Goal: Task Accomplishment & Management: Complete application form

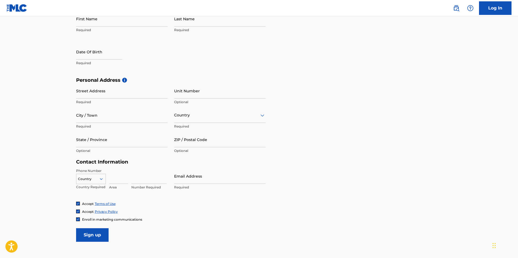
scroll to position [54, 0]
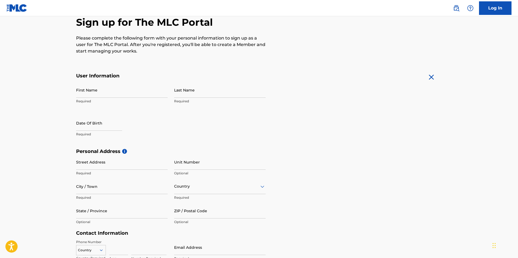
click at [131, 94] on input "First Name" at bounding box center [122, 89] width 92 height 15
type input "Y"
type input "Shamir"
click at [219, 93] on input "Last Name" at bounding box center [220, 89] width 92 height 15
type input "[PERSON_NAME]"
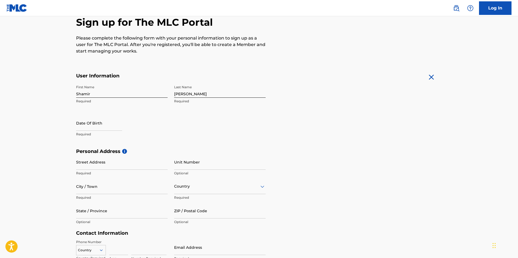
click at [305, 87] on form "User Information First Name Shamir Required Last Name [PERSON_NAME] Required Da…" at bounding box center [259, 193] width 366 height 240
click at [86, 124] on input "text" at bounding box center [99, 122] width 46 height 15
select select "7"
select select "2025"
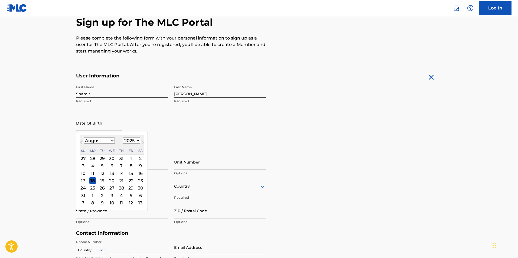
click at [110, 144] on div "August [DATE] February March April May June July August September October Novem…" at bounding box center [112, 144] width 65 height 19
click at [110, 142] on select "January February March April May June July August September October November De…" at bounding box center [99, 141] width 31 height 6
select select "6"
click at [84, 138] on select "January February March April May June July August September October November De…" at bounding box center [99, 141] width 31 height 6
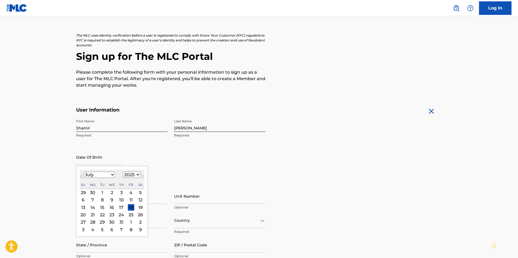
scroll to position [0, 0]
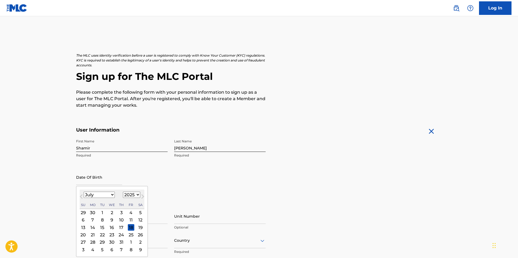
click at [40, 175] on main "The MLC uses identity verification before a user is registered to comply with K…" at bounding box center [259, 206] width 518 height 381
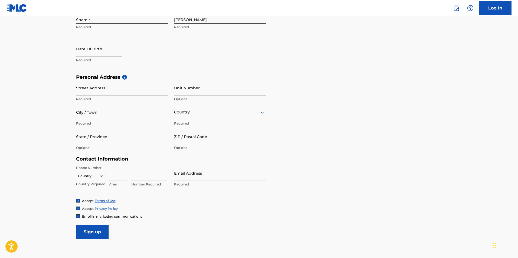
scroll to position [81, 0]
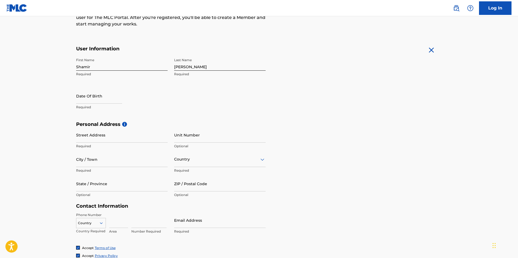
select select "7"
select select "2025"
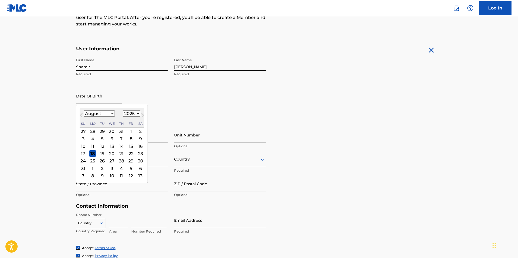
click at [102, 102] on input "text" at bounding box center [99, 95] width 46 height 15
click at [110, 114] on select "January February March April May June July August September October November De…" at bounding box center [99, 113] width 31 height 6
select select "10"
click at [84, 110] on select "January February March April May June July August September October November De…" at bounding box center [99, 113] width 31 height 6
click at [102, 153] on div "18" at bounding box center [102, 153] width 6 height 6
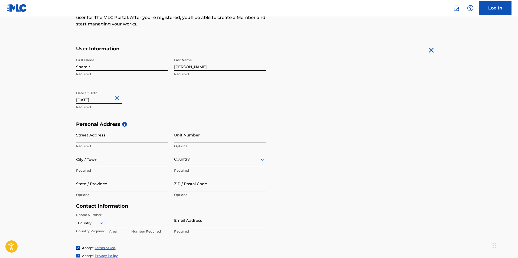
type input "[DATE]"
click at [332, 103] on form "User Information First Name Shamir Required Last Name [PERSON_NAME] Required Da…" at bounding box center [259, 166] width 366 height 240
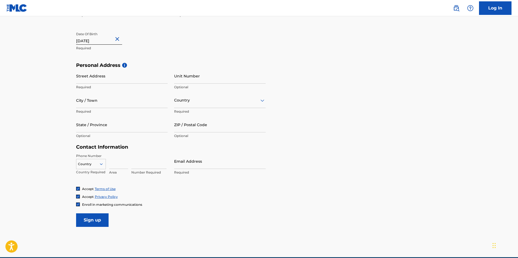
scroll to position [138, 0]
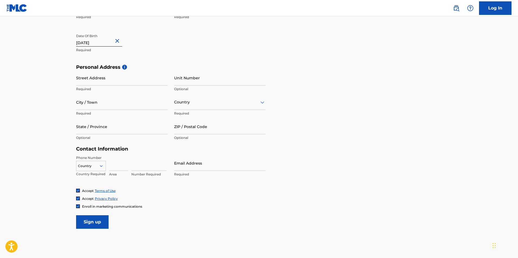
click at [136, 79] on input "Street Address" at bounding box center [122, 77] width 92 height 15
click at [297, 77] on div "Personal Address i Street Address Required Unit Number Optional City / Town Req…" at bounding box center [259, 105] width 366 height 82
click at [156, 82] on input "Street Address" at bounding box center [122, 77] width 92 height 15
click at [132, 81] on input "Street Address" at bounding box center [122, 77] width 92 height 15
type input "[STREET_ADDRESS][PERSON_NAME]"
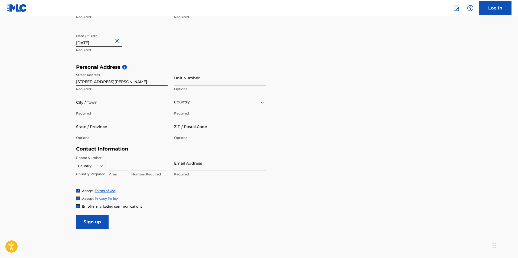
click at [195, 81] on input "Unit Number" at bounding box center [220, 77] width 92 height 15
type input "3S"
click at [233, 58] on div "First Name Shamir Required Last Name [PERSON_NAME] Required Date Of Birth [DEMO…" at bounding box center [170, 31] width 189 height 66
click at [79, 103] on input "City / Town" at bounding box center [122, 101] width 92 height 15
type input "[GEOGRAPHIC_DATA]"
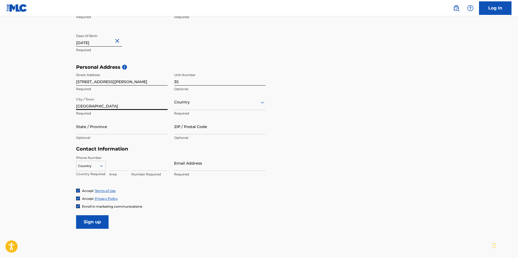
click at [43, 117] on main "The MLC uses identity verification before a user is registered to comply with K…" at bounding box center [259, 68] width 518 height 381
click at [215, 104] on div at bounding box center [220, 102] width 92 height 7
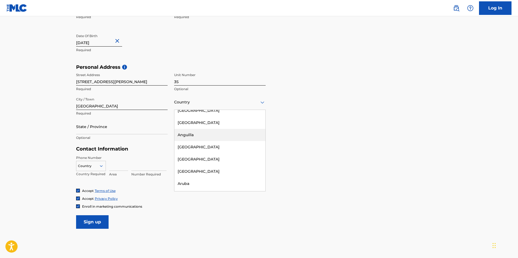
scroll to position [0, 0]
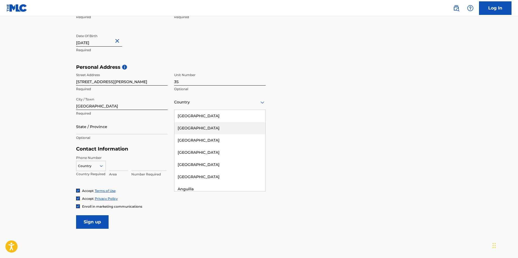
click at [210, 120] on div "[GEOGRAPHIC_DATA]" at bounding box center [219, 116] width 91 height 12
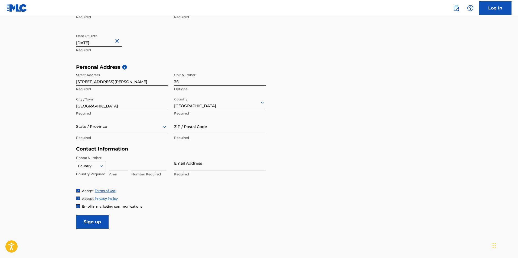
click at [106, 128] on div at bounding box center [122, 126] width 92 height 7
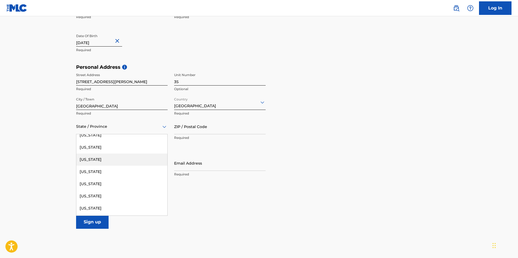
scroll to position [162, 0]
click at [105, 159] on div "[US_STATE]" at bounding box center [121, 161] width 91 height 12
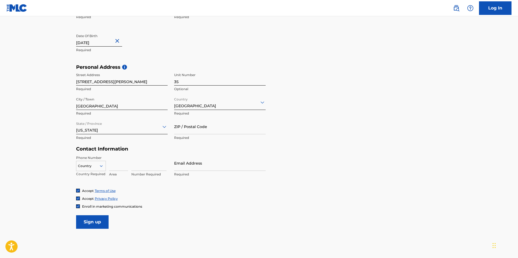
click at [201, 131] on input "ZIP / Postal Code" at bounding box center [220, 126] width 92 height 15
type input "60302"
click at [25, 136] on main "The MLC uses identity verification before a user is registered to comply with K…" at bounding box center [259, 68] width 518 height 381
click at [95, 165] on div at bounding box center [90, 166] width 29 height 6
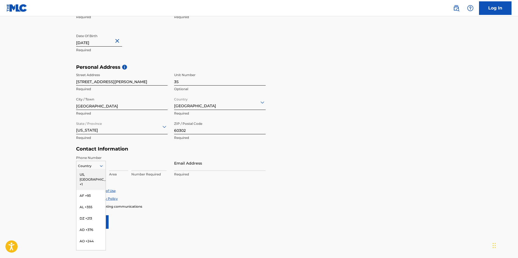
click at [94, 174] on div "US, [GEOGRAPHIC_DATA] +1" at bounding box center [90, 179] width 29 height 21
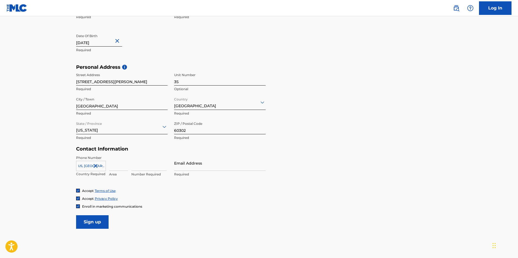
click at [52, 157] on main "The MLC uses identity verification before a user is registered to comply with K…" at bounding box center [259, 68] width 518 height 381
click at [81, 164] on div at bounding box center [90, 166] width 29 height 6
click at [48, 153] on main "The MLC uses identity verification before a user is registered to comply with K…" at bounding box center [259, 68] width 518 height 381
click at [117, 168] on input at bounding box center [118, 162] width 19 height 15
type input "815"
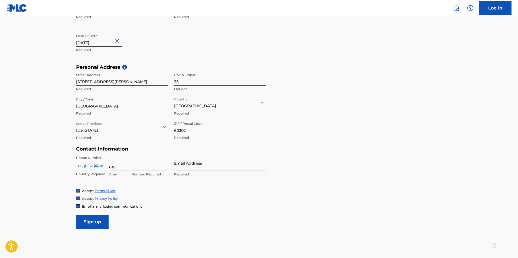
click at [138, 152] on h5 "Contact Information" at bounding box center [170, 149] width 189 height 6
click at [140, 166] on input at bounding box center [148, 162] width 35 height 15
click at [145, 156] on input at bounding box center [148, 162] width 35 height 15
click at [296, 165] on form "User Information First Name Shamir Required Last Name [PERSON_NAME] Required Da…" at bounding box center [259, 109] width 366 height 240
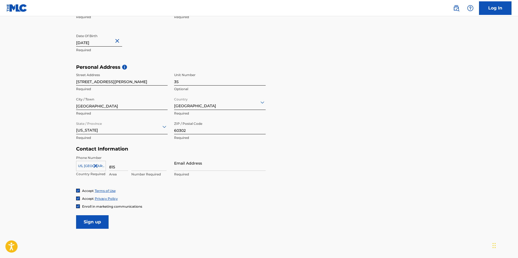
click at [144, 162] on input at bounding box center [148, 162] width 35 height 15
click at [122, 166] on input "815" at bounding box center [118, 162] width 19 height 15
click at [51, 173] on main "The MLC uses identity verification before a user is registered to comply with K…" at bounding box center [259, 68] width 518 height 381
click at [142, 165] on input at bounding box center [148, 162] width 35 height 15
click at [143, 157] on input "5571462" at bounding box center [148, 162] width 35 height 15
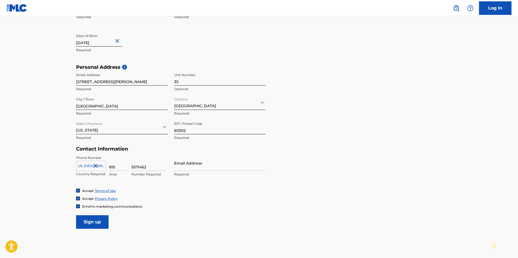
click at [149, 156] on input "5571462" at bounding box center [148, 162] width 35 height 15
type input "5571462"
click at [198, 165] on input "Email Address" at bounding box center [220, 162] width 92 height 15
click at [216, 153] on div "Contact Information Phone Number [GEOGRAPHIC_DATA] +1 Country Required 815 Area…" at bounding box center [170, 167] width 189 height 43
click at [212, 165] on input "Email Address" at bounding box center [220, 162] width 92 height 15
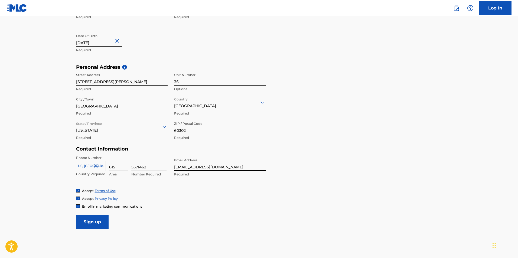
type input "[EMAIL_ADDRESS][DOMAIN_NAME]"
click at [296, 153] on form "User Information First Name Shamir Required Last Name [PERSON_NAME] Required Da…" at bounding box center [259, 109] width 366 height 240
click at [284, 152] on form "User Information First Name Shamir Required Last Name [PERSON_NAME] Required Da…" at bounding box center [259, 109] width 366 height 240
click at [296, 149] on form "User Information First Name Shamir Required Last Name [PERSON_NAME] Required Da…" at bounding box center [259, 109] width 366 height 240
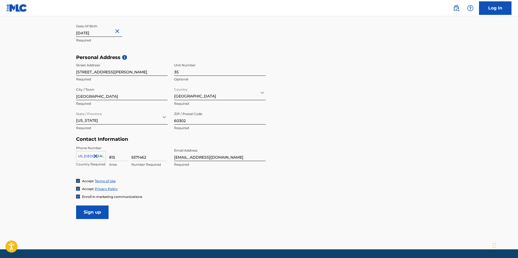
scroll to position [138, 0]
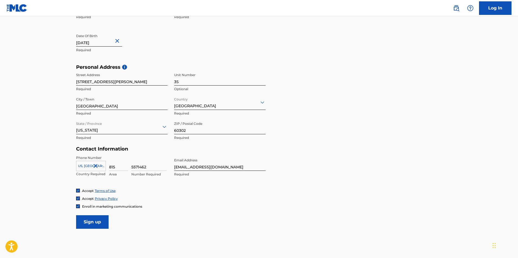
click at [94, 222] on input "Sign up" at bounding box center [92, 222] width 32 height 14
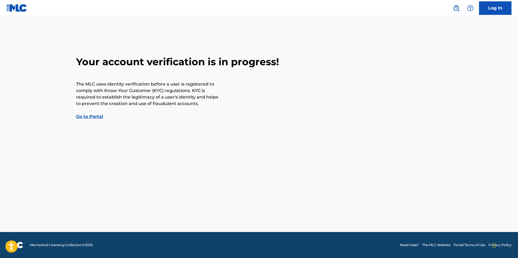
click at [96, 119] on div "Your account verification is in progress! The MLC uses identity verification be…" at bounding box center [259, 88] width 379 height 64
click at [101, 115] on link "Go to Portal" at bounding box center [89, 116] width 27 height 5
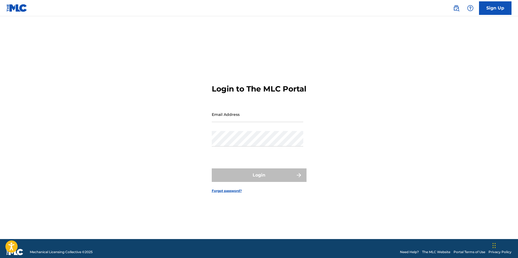
click at [222, 119] on input "Email Address" at bounding box center [258, 114] width 92 height 15
type input "[EMAIL_ADDRESS][DOMAIN_NAME]"
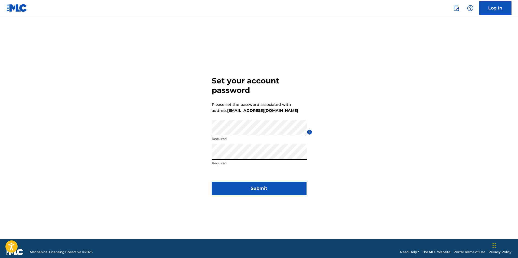
click at [375, 110] on div "Set your account password Please set the password associated with address malik…" at bounding box center [259, 134] width 379 height 209
click at [277, 187] on button "Submit" at bounding box center [259, 189] width 95 height 14
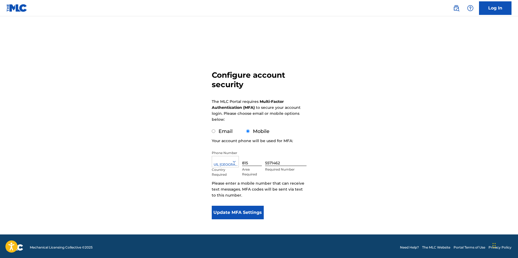
click at [441, 80] on div "Configure account security The MLC Portal requires Multi-Factor Authentication …" at bounding box center [259, 132] width 379 height 205
click at [378, 51] on div "Configure account security The MLC Portal requires Multi-Factor Authentication …" at bounding box center [259, 132] width 379 height 205
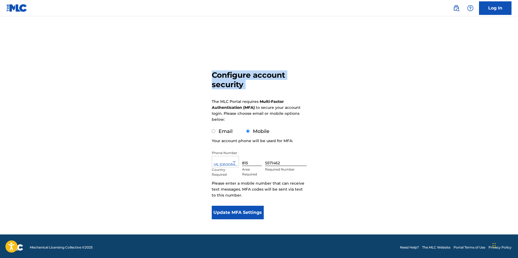
click at [289, 62] on form "Configure account security The MLC Portal requires Multi-Factor Authentication …" at bounding box center [259, 132] width 95 height 205
click at [367, 70] on div "Configure account security The MLC Portal requires Multi-Factor Authentication …" at bounding box center [259, 132] width 379 height 205
click at [176, 119] on div "Configure account security The MLC Portal requires Multi-Factor Authentication …" at bounding box center [259, 132] width 379 height 205
click at [237, 210] on button "Update MFA Settings" at bounding box center [238, 213] width 52 height 14
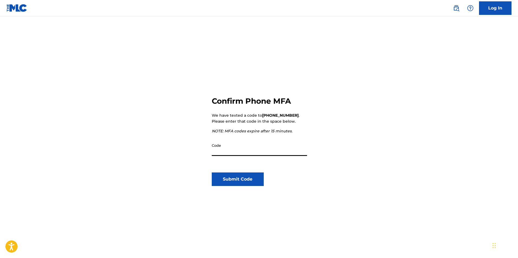
click at [256, 152] on input "Code" at bounding box center [259, 147] width 95 height 15
type input "697199"
click at [241, 179] on button "Submit Code" at bounding box center [238, 179] width 52 height 14
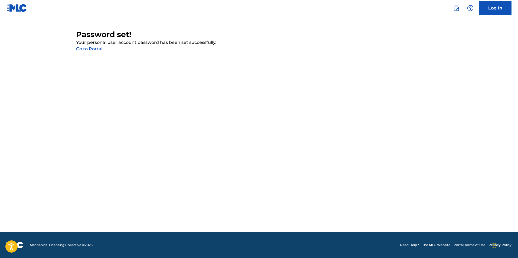
click at [94, 48] on link "Go to Portal" at bounding box center [89, 48] width 26 height 5
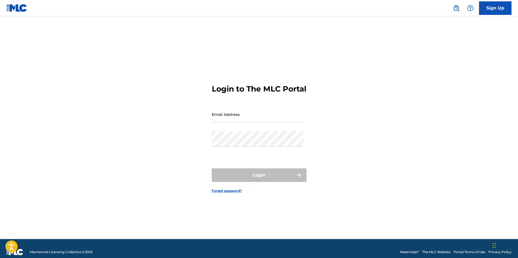
click at [224, 117] on input "Email Address" at bounding box center [258, 114] width 92 height 15
type input "[EMAIL_ADDRESS][DOMAIN_NAME]"
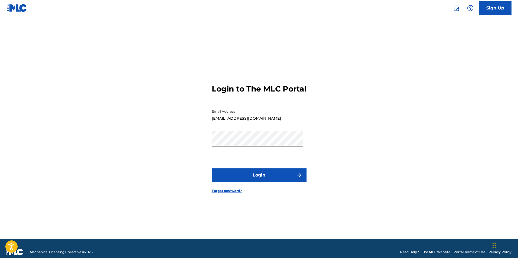
click at [265, 178] on button "Login" at bounding box center [259, 175] width 95 height 14
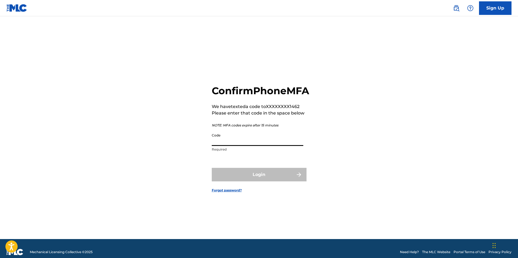
click at [251, 146] on input "Code" at bounding box center [258, 137] width 92 height 15
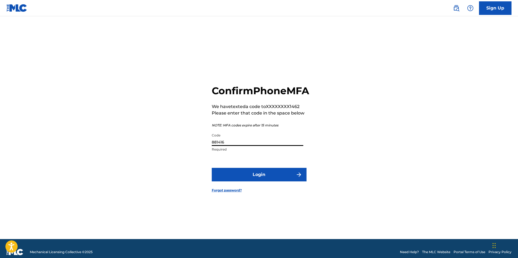
type input "881416"
click at [212, 168] on button "Login" at bounding box center [259, 175] width 95 height 14
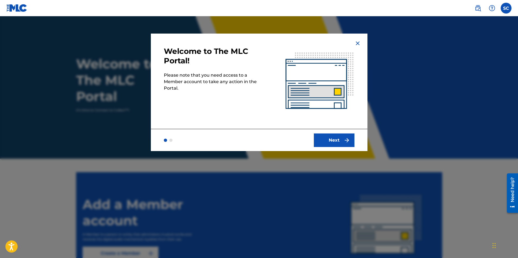
click at [336, 142] on button "Next" at bounding box center [334, 140] width 41 height 14
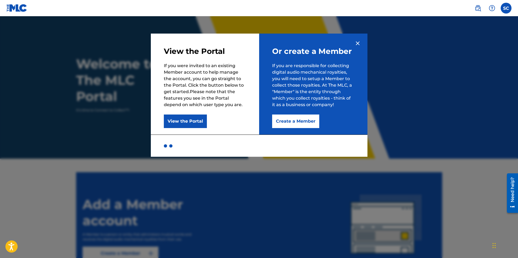
click at [358, 43] on img at bounding box center [357, 43] width 6 height 6
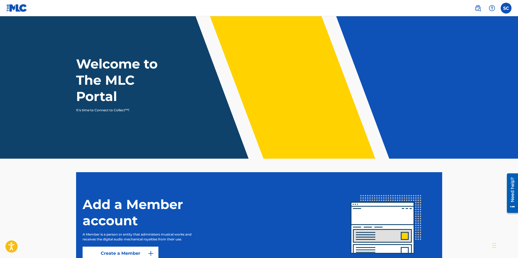
click at [506, 8] on label at bounding box center [506, 8] width 11 height 11
click at [506, 8] on input "SC Shamir Caldwell malikcaldwell7@yahoo.com Notification Preferences Profile Lo…" at bounding box center [506, 8] width 0 height 0
click at [456, 9] on nav "SC SC Shamir Caldwell malikcaldwell7@yahoo.com Notification Preferences Profile…" at bounding box center [259, 8] width 518 height 16
click at [16, 9] on img at bounding box center [16, 8] width 21 height 8
click at [16, 8] on img at bounding box center [16, 8] width 21 height 8
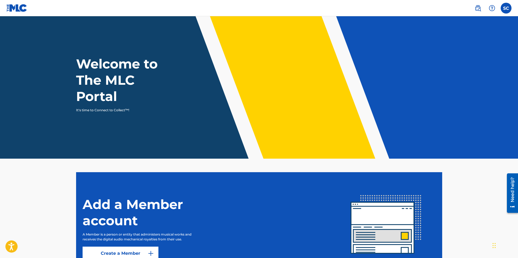
click at [492, 7] on img at bounding box center [492, 8] width 6 height 6
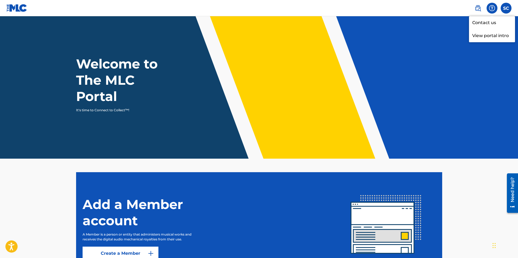
click at [458, 7] on nav "SC SC Shamir Caldwell malikcaldwell7@yahoo.com Notification Preferences Profile…" at bounding box center [259, 8] width 518 height 16
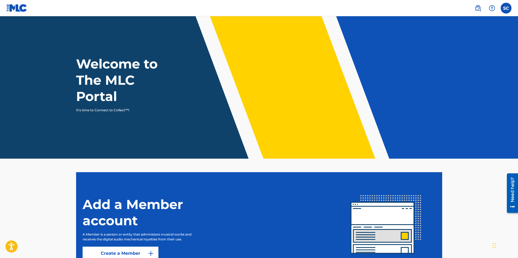
click at [492, 8] on img at bounding box center [492, 8] width 6 height 6
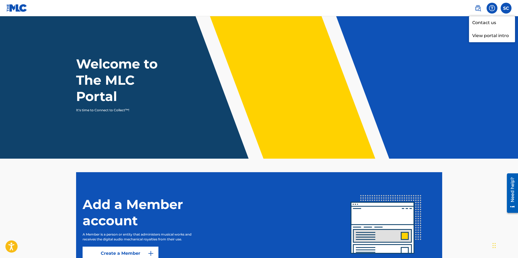
click at [463, 7] on nav "SC SC Shamir Caldwell malikcaldwell7@yahoo.com Notification Preferences Profile…" at bounding box center [259, 8] width 518 height 16
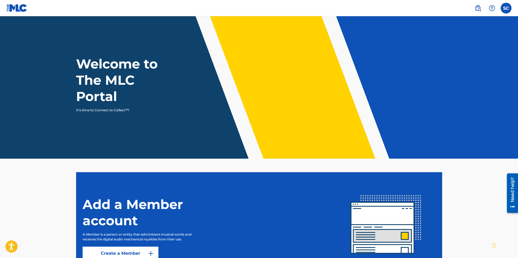
click at [491, 7] on img at bounding box center [492, 8] width 6 height 6
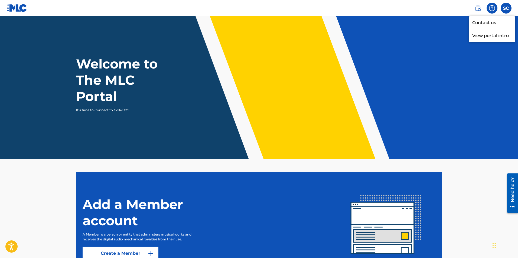
click at [453, 11] on nav "SC SC Shamir Caldwell malikcaldwell7@yahoo.com Notification Preferences Profile…" at bounding box center [259, 8] width 518 height 16
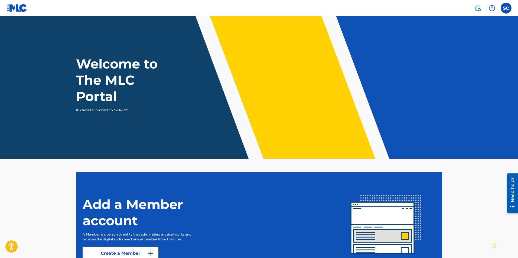
click at [490, 6] on img at bounding box center [492, 8] width 6 height 6
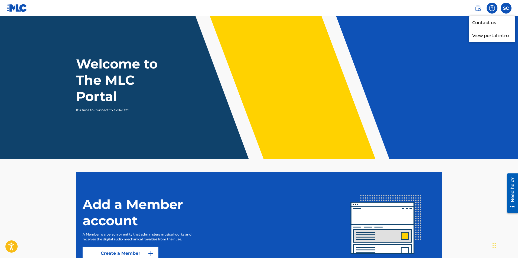
click at [477, 7] on img at bounding box center [478, 8] width 6 height 6
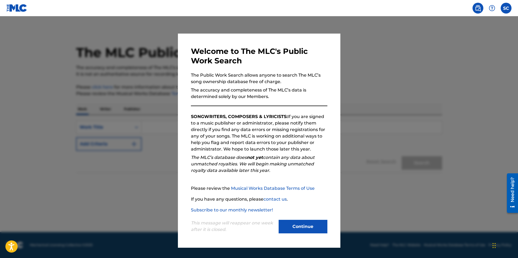
click at [311, 226] on button "Continue" at bounding box center [303, 227] width 49 height 14
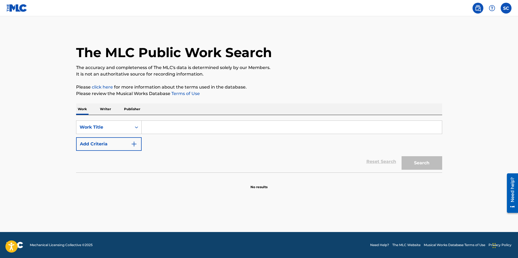
click at [490, 8] on img at bounding box center [492, 8] width 6 height 6
click at [445, 12] on nav "SC SC Shamir Caldwell malikcaldwell7@yahoo.com Notification Preferences Profile…" at bounding box center [259, 8] width 518 height 16
click at [507, 7] on label at bounding box center [506, 8] width 11 height 11
click at [506, 8] on input "SC Shamir Caldwell malikcaldwell7@yahoo.com Notification Preferences Profile Lo…" at bounding box center [506, 8] width 0 height 0
click at [435, 10] on nav "SC SC Shamir Caldwell malikcaldwell7@yahoo.com Notification Preferences Profile…" at bounding box center [259, 8] width 518 height 16
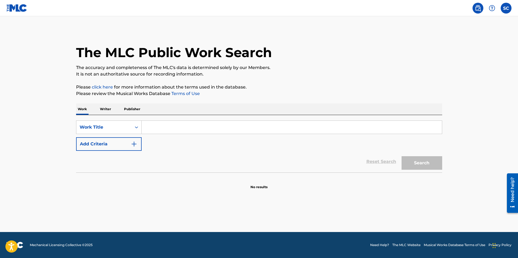
click at [15, 11] on img at bounding box center [16, 8] width 21 height 8
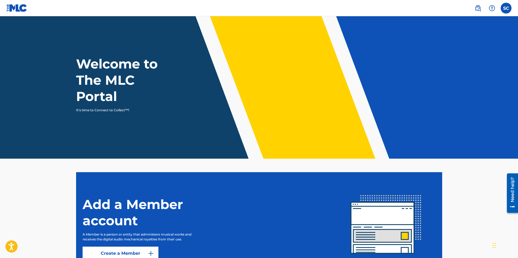
click at [505, 8] on label at bounding box center [506, 8] width 11 height 11
click at [506, 8] on input "SC Shamir Caldwell malikcaldwell7@yahoo.com Notification Preferences Profile Lo…" at bounding box center [506, 8] width 0 height 0
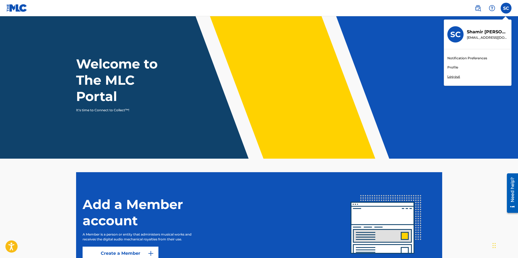
click at [507, 7] on div "SC SC Shamir Caldwell malikcaldwell7@yahoo.com Notification Preferences Profile…" at bounding box center [506, 8] width 11 height 11
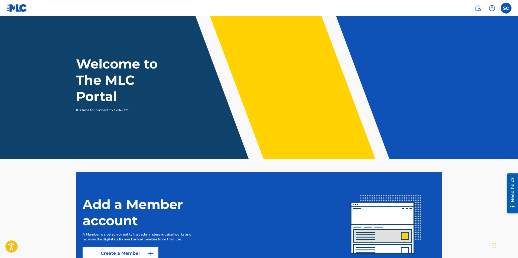
click at [21, 11] on img at bounding box center [16, 8] width 21 height 8
click at [22, 8] on img at bounding box center [16, 8] width 21 height 8
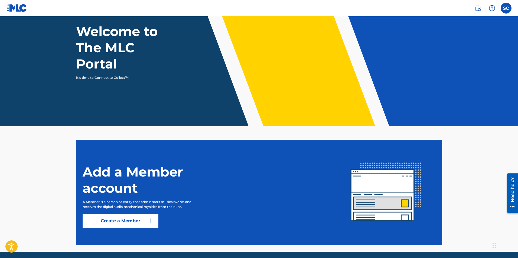
scroll to position [52, 0]
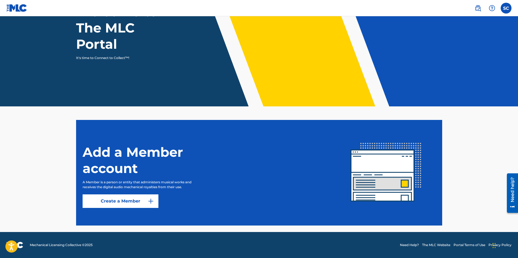
click at [507, 10] on label at bounding box center [506, 8] width 11 height 11
click at [506, 8] on input "SC Shamir Caldwell malikcaldwell7@yahoo.com Notification Preferences Profile Lo…" at bounding box center [506, 8] width 0 height 0
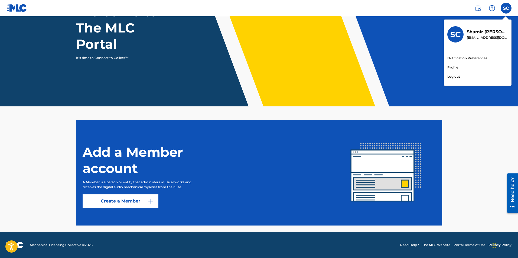
click at [458, 66] on link "Profile" at bounding box center [452, 67] width 11 height 5
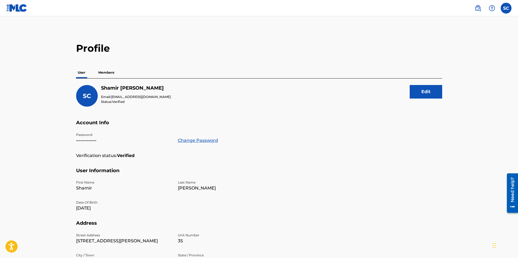
click at [109, 73] on p "Members" at bounding box center [106, 72] width 19 height 11
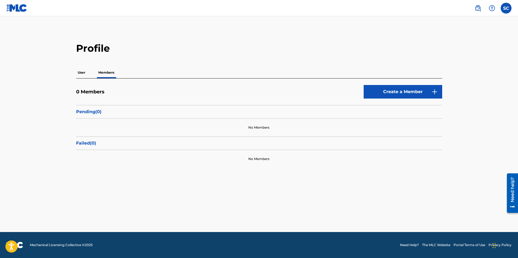
click at [505, 8] on label at bounding box center [506, 8] width 11 height 11
click at [506, 8] on input "SC Shamir Caldwell malikcaldwell7@yahoo.com Notification Preferences Profile Lo…" at bounding box center [506, 8] width 0 height 0
click at [459, 34] on h3 "SC" at bounding box center [455, 34] width 10 height 9
click at [506, 8] on input "SC Shamir Caldwell malikcaldwell7@yahoo.com Notification Preferences Profile Lo…" at bounding box center [506, 8] width 0 height 0
click at [28, 7] on div at bounding box center [18, 8] width 24 height 16
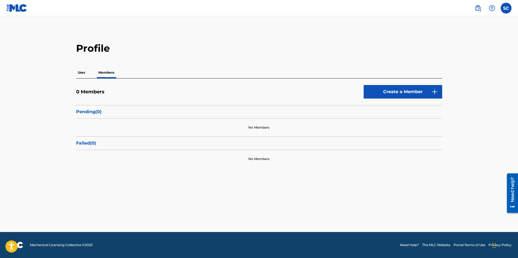
click at [24, 9] on img at bounding box center [16, 8] width 21 height 8
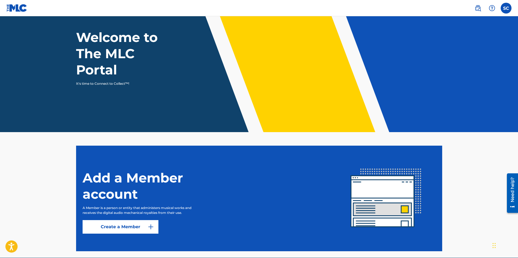
scroll to position [52, 0]
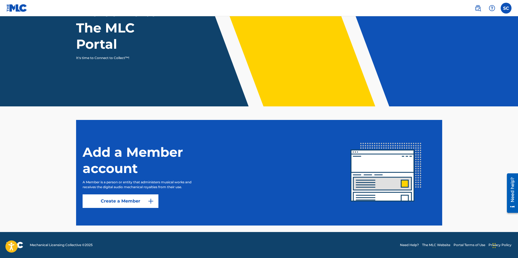
click at [152, 199] on img at bounding box center [151, 201] width 6 height 6
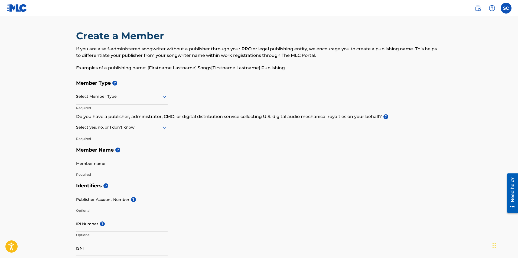
click at [197, 7] on nav "SC SC Shamir Caldwell malikcaldwell7@yahoo.com Notification Preferences Profile…" at bounding box center [259, 8] width 518 height 16
click at [504, 11] on label at bounding box center [506, 8] width 11 height 11
click at [506, 8] on input "SC Shamir Caldwell malikcaldwell7@yahoo.com Notification Preferences Profile Lo…" at bounding box center [506, 8] width 0 height 0
click at [186, 10] on nav "SC SC Shamir Caldwell malikcaldwell7@yahoo.com Notification Preferences Profile…" at bounding box center [259, 8] width 518 height 16
click at [164, 98] on icon at bounding box center [164, 97] width 4 height 2
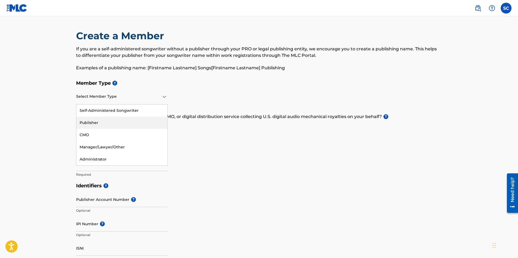
click at [118, 121] on div "Publisher" at bounding box center [121, 123] width 91 height 12
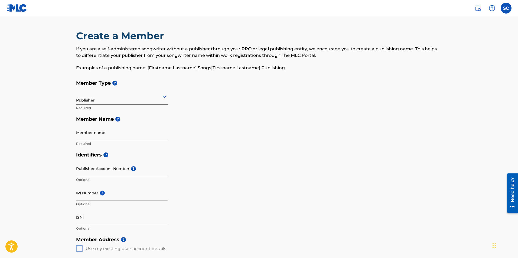
click at [163, 99] on icon at bounding box center [164, 96] width 6 height 6
click at [117, 112] on div "Self-Administered Songwriter" at bounding box center [121, 110] width 91 height 12
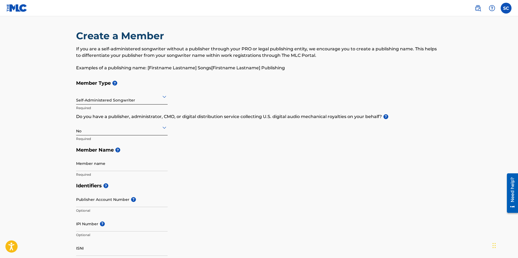
click at [162, 127] on icon at bounding box center [164, 127] width 6 height 6
click at [100, 154] on div "No" at bounding box center [121, 154] width 91 height 12
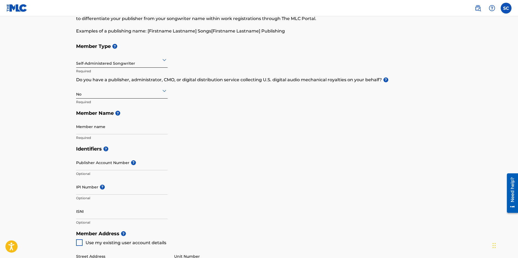
scroll to position [27, 0]
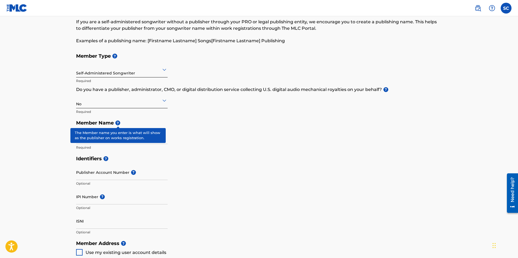
click at [117, 123] on span "?" at bounding box center [117, 122] width 5 height 5
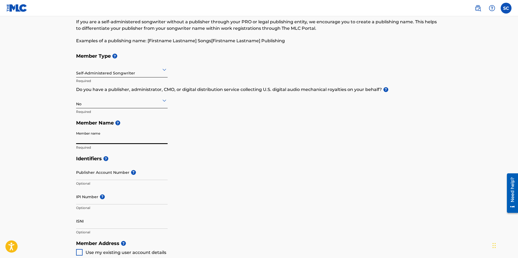
click at [114, 138] on input "Member name" at bounding box center [122, 136] width 92 height 15
click at [142, 122] on h5 "Member Name ?" at bounding box center [259, 123] width 366 height 12
click at [124, 138] on input "Member name" at bounding box center [122, 136] width 92 height 15
type input "YPMMALIK"
click at [169, 134] on div "Member Type ? Self-Administered Songwriter Required Do you have a publisher, ad…" at bounding box center [259, 101] width 366 height 103
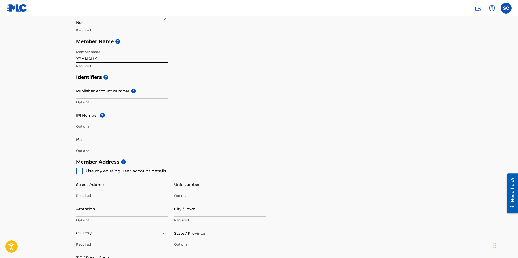
scroll to position [108, 0]
click at [103, 93] on input "Publisher Account Number ?" at bounding box center [122, 90] width 92 height 15
click at [256, 89] on div "Identifiers ? Publisher Account Number ? Optional IPI Number ? Optional ISNI Op…" at bounding box center [259, 114] width 366 height 85
click at [87, 115] on input "IPI Number ?" at bounding box center [122, 115] width 92 height 15
click at [27, 136] on main "Create a Member If you are a self-administered songwriter without a publisher t…" at bounding box center [259, 151] width 518 height 486
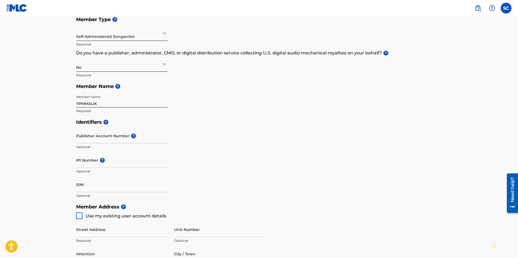
scroll to position [0, 0]
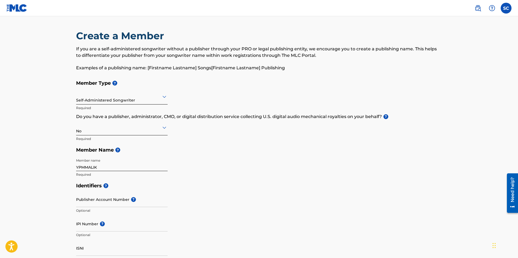
click at [276, 8] on nav "SC SC Shamir Caldwell malikcaldwell7@yahoo.com Notification Preferences Profile…" at bounding box center [259, 8] width 518 height 16
click at [207, 7] on nav "SC SC Shamir Caldwell malikcaldwell7@yahoo.com Notification Preferences Profile…" at bounding box center [259, 8] width 518 height 16
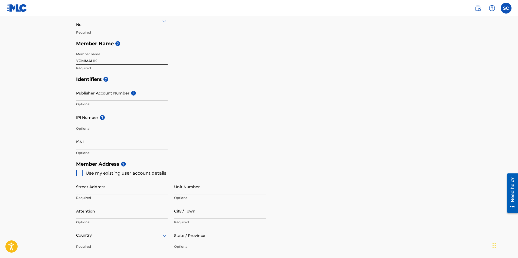
scroll to position [28, 0]
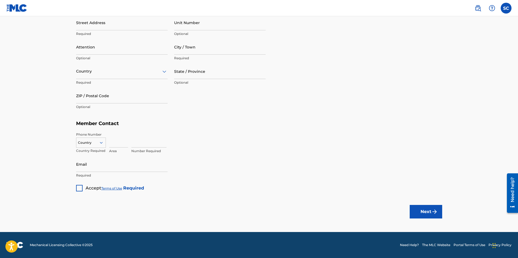
drag, startPoint x: 519, startPoint y: 85, endPoint x: 12, endPoint y: 37, distance: 509.5
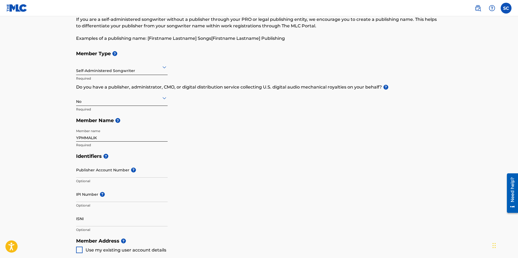
scroll to position [13, 0]
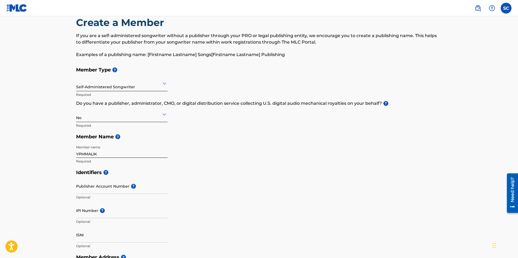
click at [391, 6] on nav "SC SC Shamir Caldwell malikcaldwell7@yahoo.com Notification Preferences Profile…" at bounding box center [259, 8] width 518 height 16
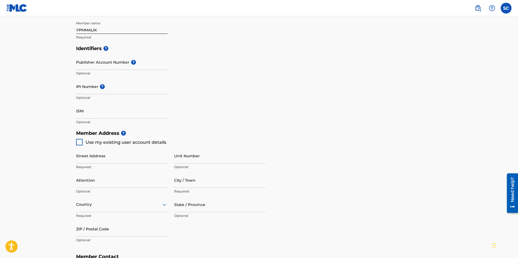
scroll to position [136, 0]
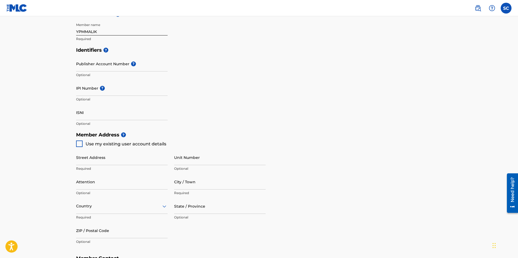
click at [115, 88] on input "IPI Number ?" at bounding box center [122, 87] width 92 height 15
paste input "01267811340"
type input "01267811340"
drag, startPoint x: 128, startPoint y: 90, endPoint x: 72, endPoint y: 99, distance: 56.6
click at [72, 99] on div "Create a Member If you are a self-administered songwriter without a publisher t…" at bounding box center [259, 110] width 379 height 432
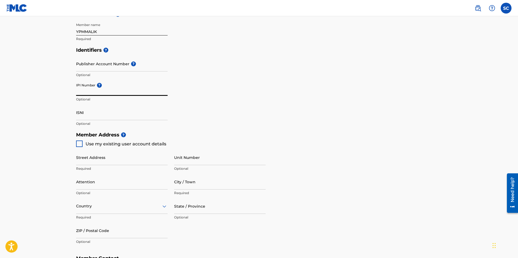
paste input "01267811340"
type input "01267811340"
click at [264, 85] on div "Identifiers ? Publisher Account Number ? Optional IPI Number ? 01267811340 Opti…" at bounding box center [259, 86] width 366 height 85
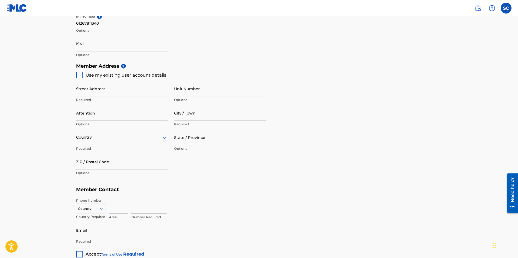
scroll to position [217, 0]
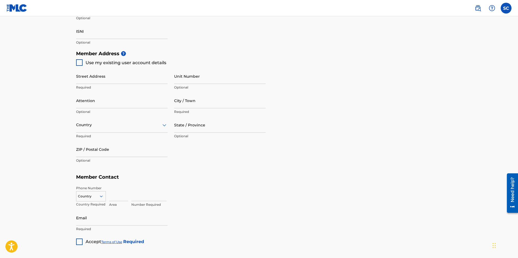
click at [80, 64] on div at bounding box center [79, 62] width 6 height 6
type input "[STREET_ADDRESS][PERSON_NAME]"
type input "[GEOGRAPHIC_DATA]"
type input "60302"
type input "815"
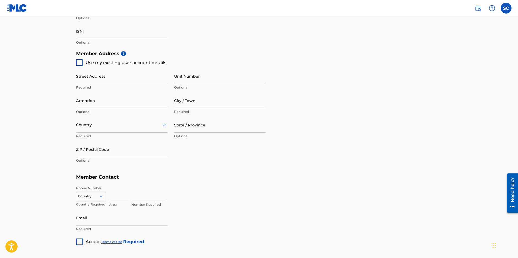
type input "5571462"
type input "[EMAIL_ADDRESS][DOMAIN_NAME]"
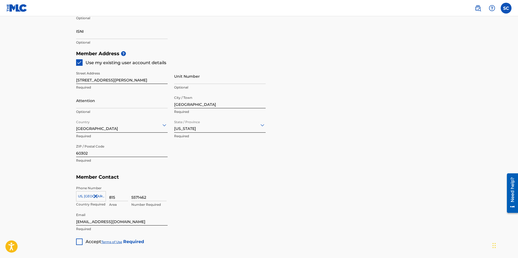
click at [212, 77] on input "Unit Number" at bounding box center [220, 75] width 92 height 15
type input "3S"
click at [308, 62] on div "Member Address ? Use my existing user account details Street Address 408 S Scov…" at bounding box center [259, 110] width 366 height 124
click at [100, 100] on input "Attention" at bounding box center [122, 100] width 92 height 15
click at [60, 104] on main "Create a Member If you are a self-administered songwriter without a publisher t…" at bounding box center [259, 42] width 518 height 486
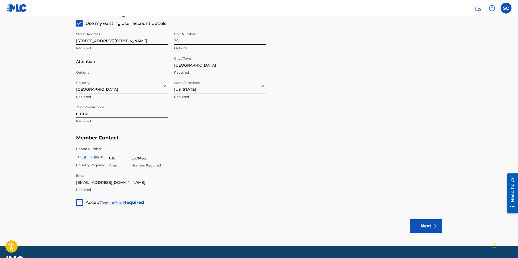
scroll to position [243, 0]
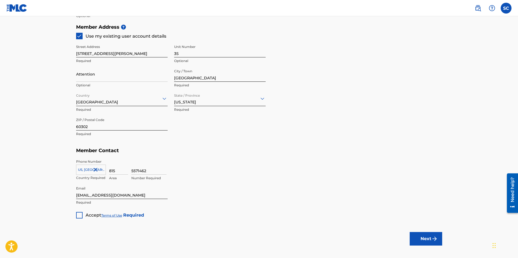
click at [80, 213] on div at bounding box center [79, 215] width 6 height 6
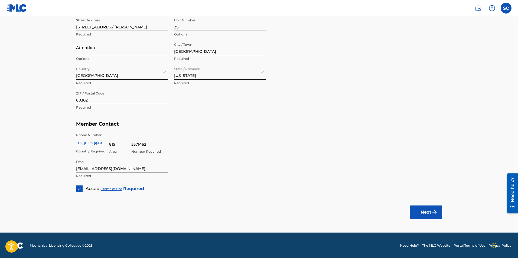
scroll to position [270, 0]
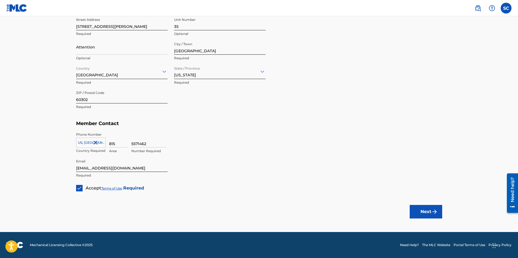
click at [429, 210] on button "Next" at bounding box center [426, 212] width 32 height 14
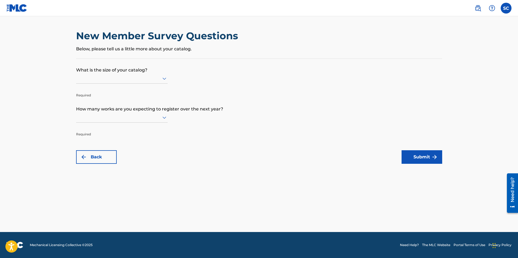
click at [181, 48] on p "Below, please tell us a little more about your catalog." at bounding box center [259, 49] width 366 height 6
click at [160, 77] on div at bounding box center [122, 78] width 92 height 7
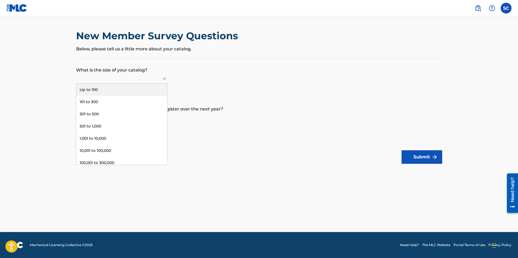
click at [123, 84] on div "Up to 100" at bounding box center [121, 90] width 91 height 12
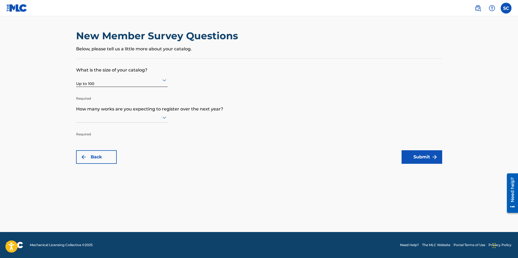
click at [163, 117] on icon at bounding box center [164, 118] width 4 height 2
click at [143, 124] on div "Up to 100" at bounding box center [121, 129] width 91 height 12
click at [169, 116] on form "What is the size of your catalog? Up to 100 Required How many works are you exp…" at bounding box center [259, 111] width 366 height 105
click at [167, 117] on icon at bounding box center [164, 119] width 6 height 6
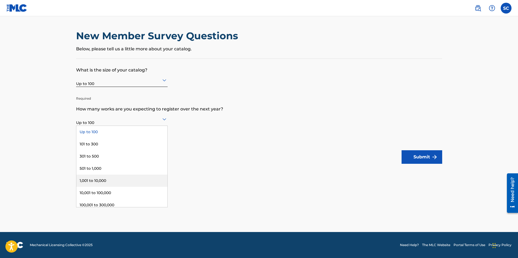
scroll to position [28, 0]
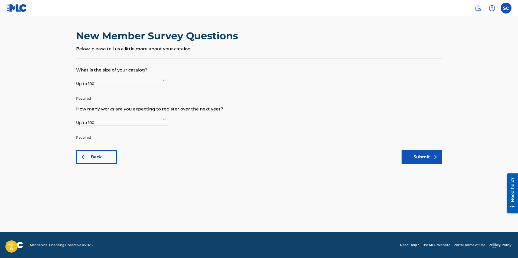
click at [207, 130] on form "What is the size of your catalog? Up to 100 Required How many works are you exp…" at bounding box center [259, 111] width 366 height 105
click at [421, 158] on button "Submit" at bounding box center [421, 157] width 41 height 14
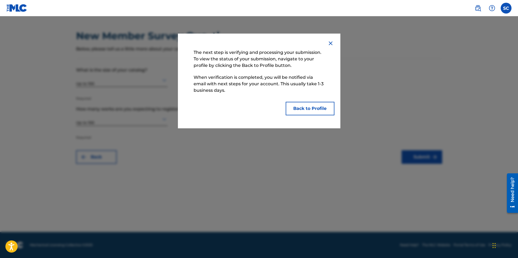
click at [308, 106] on button "Back to Profile" at bounding box center [310, 109] width 49 height 14
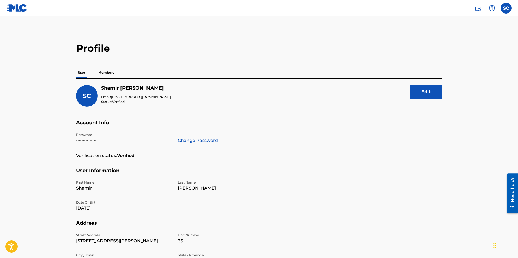
click at [106, 73] on p "Members" at bounding box center [106, 72] width 19 height 11
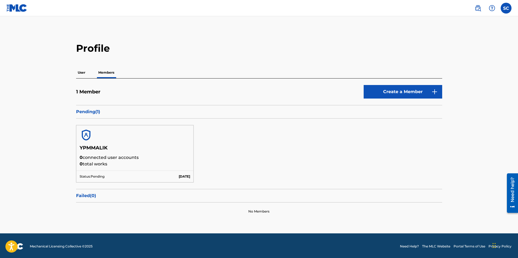
click at [84, 140] on img at bounding box center [86, 135] width 13 height 13
click at [81, 71] on p "User" at bounding box center [81, 72] width 11 height 11
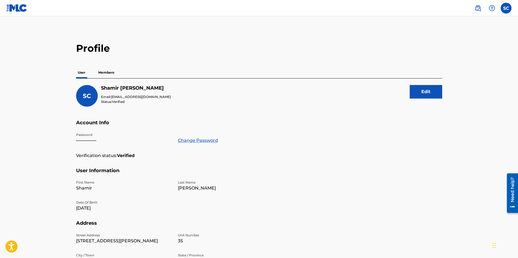
click at [100, 71] on p "Members" at bounding box center [106, 72] width 19 height 11
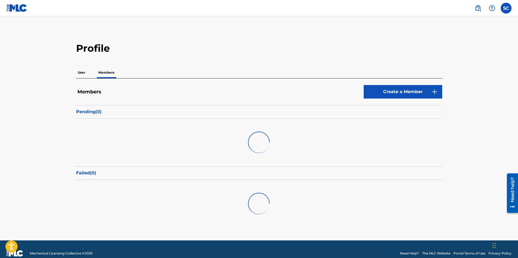
click at [81, 74] on p "User" at bounding box center [81, 72] width 11 height 11
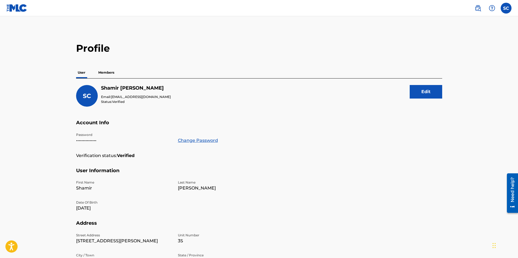
click at [107, 67] on p "Members" at bounding box center [106, 72] width 19 height 11
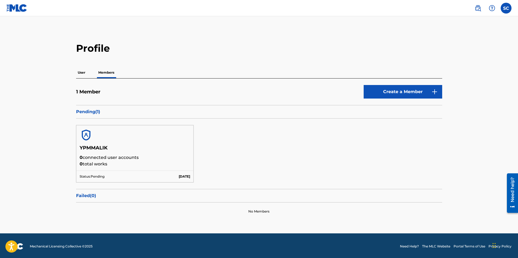
click at [85, 72] on p "User" at bounding box center [81, 72] width 11 height 11
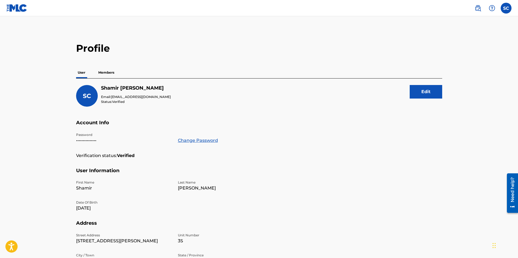
click at [101, 73] on p "Members" at bounding box center [106, 72] width 19 height 11
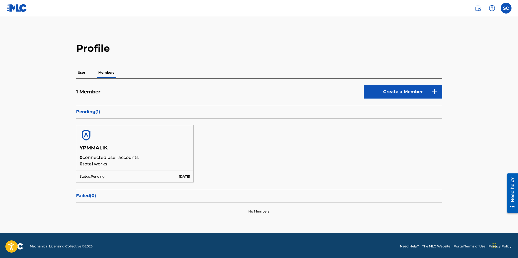
click at [78, 74] on p "User" at bounding box center [81, 72] width 11 height 11
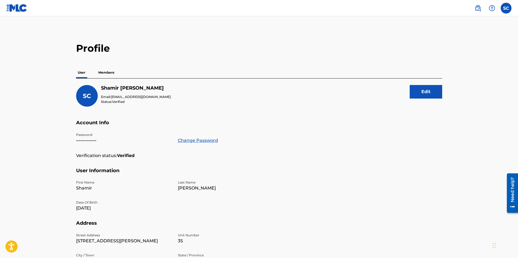
click at [94, 71] on div "User Members" at bounding box center [259, 72] width 366 height 11
click at [100, 70] on p "Members" at bounding box center [106, 72] width 19 height 11
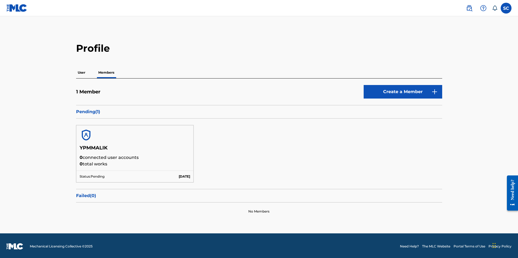
click at [143, 139] on div at bounding box center [134, 134] width 117 height 19
click at [87, 148] on h5 "YPMMALIK" at bounding box center [135, 149] width 111 height 9
click at [84, 73] on p "User" at bounding box center [81, 72] width 11 height 11
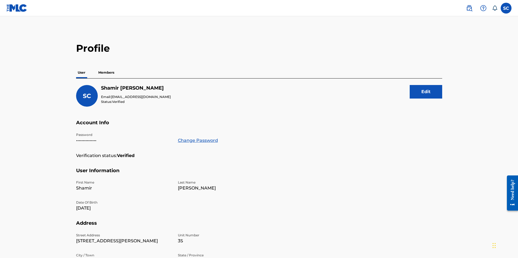
click at [110, 73] on p "Members" at bounding box center [106, 72] width 19 height 11
